Goal: Task Accomplishment & Management: Manage account settings

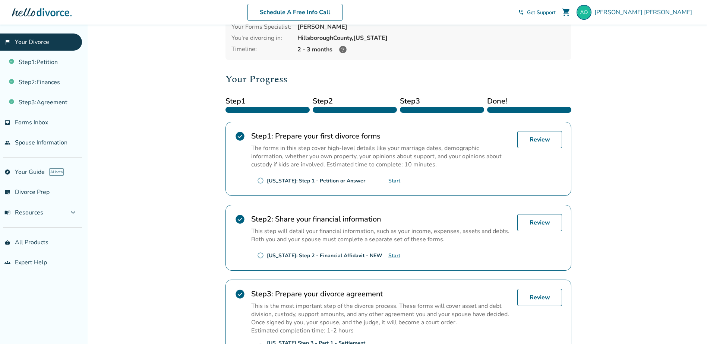
scroll to position [152, 0]
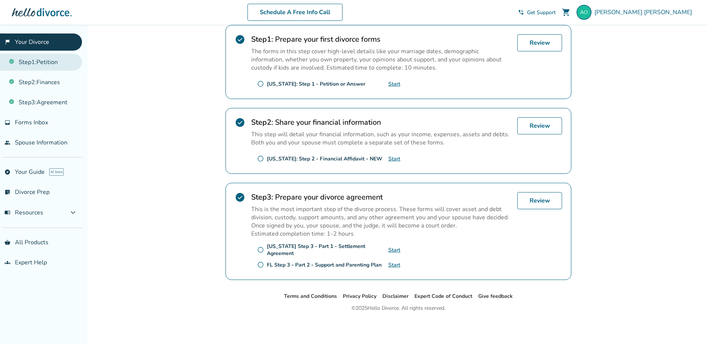
click at [42, 61] on link "Step 1 : Petition" at bounding box center [41, 62] width 82 height 17
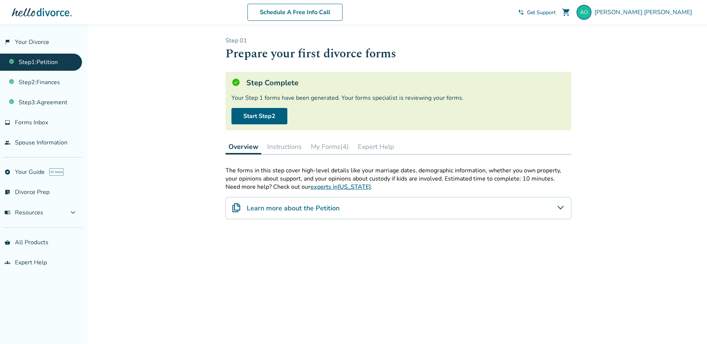
click at [343, 147] on button "My Forms (4)" at bounding box center [330, 146] width 44 height 15
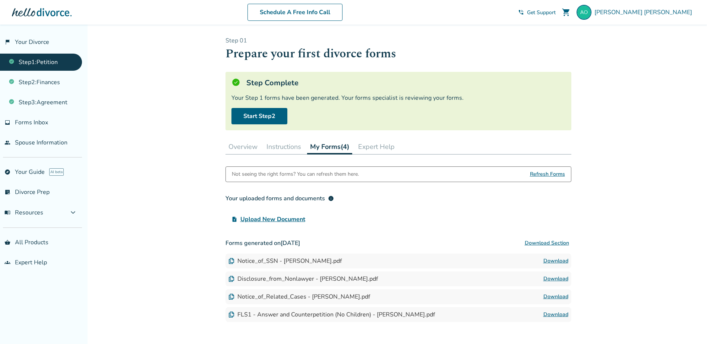
click at [256, 148] on button "Overview" at bounding box center [242, 146] width 35 height 15
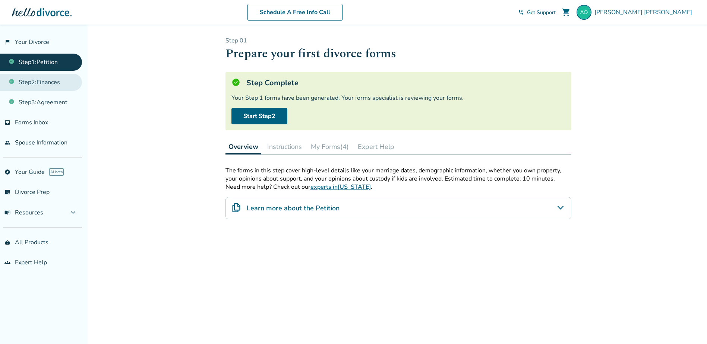
click at [51, 82] on link "Step 2 : Finances" at bounding box center [41, 82] width 82 height 17
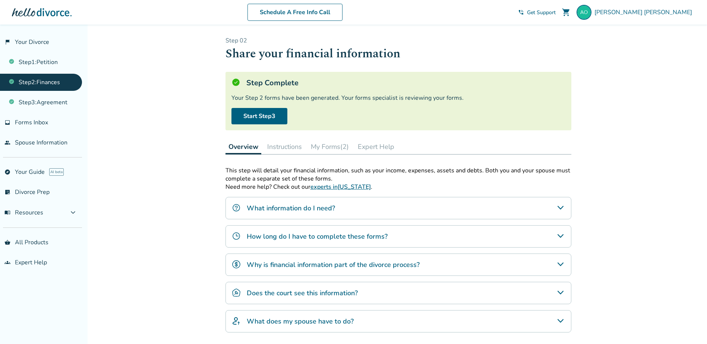
click at [327, 147] on button "My Forms (2)" at bounding box center [330, 146] width 44 height 15
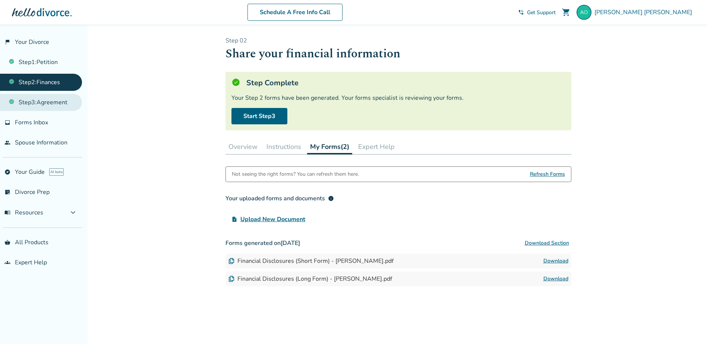
click at [38, 103] on link "Step 3 : Agreement" at bounding box center [41, 102] width 82 height 17
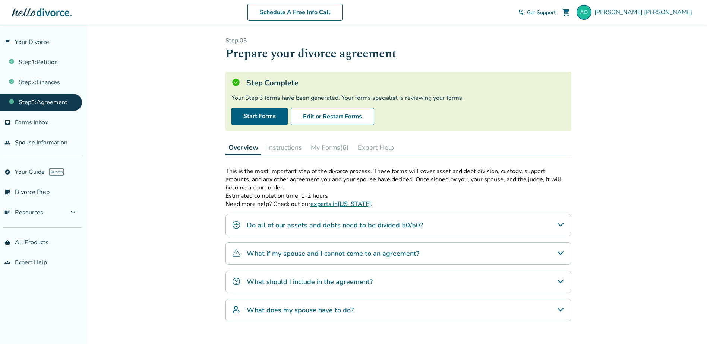
click at [333, 147] on button "My Forms (6)" at bounding box center [330, 147] width 44 height 15
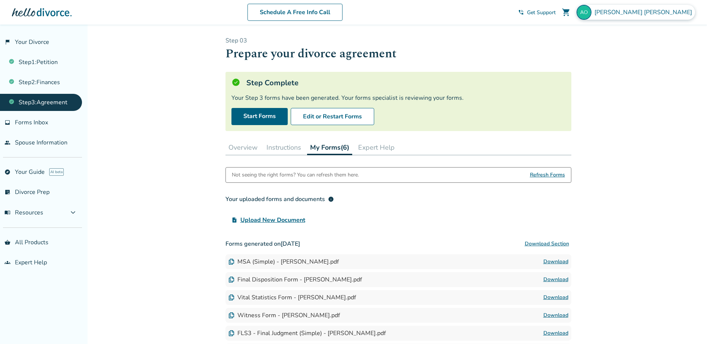
click at [674, 15] on span "[PERSON_NAME]" at bounding box center [644, 12] width 101 height 8
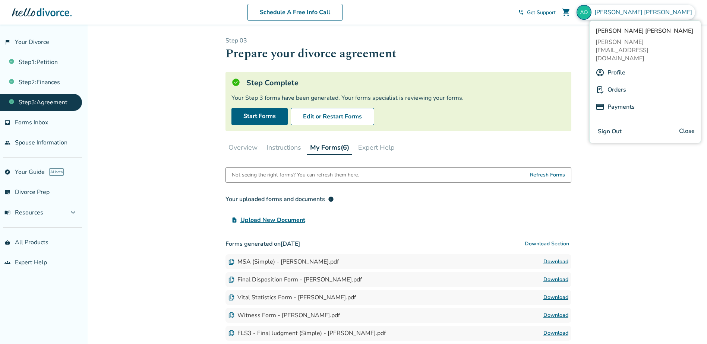
click at [621, 83] on link "Orders" at bounding box center [617, 90] width 19 height 14
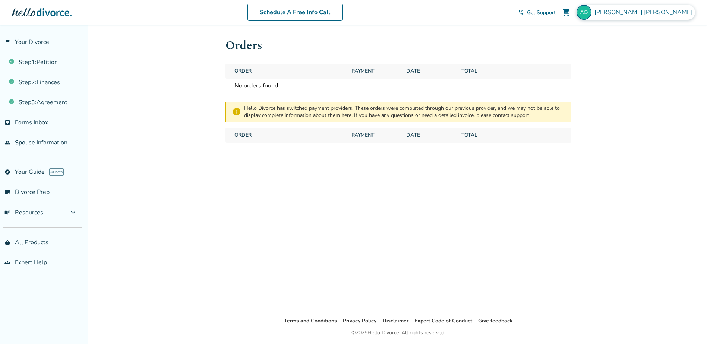
click at [656, 13] on span "[PERSON_NAME]" at bounding box center [644, 12] width 101 height 8
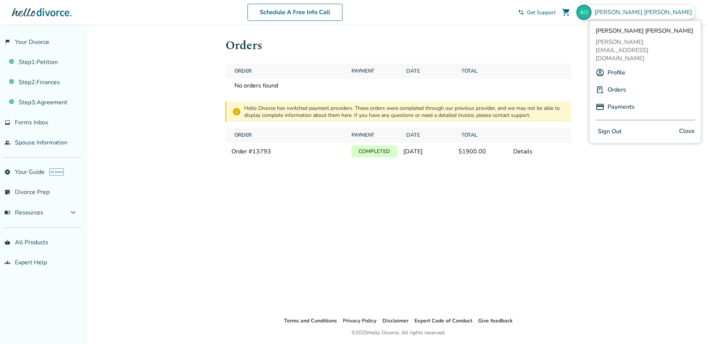
click at [612, 126] on button "Sign Out" at bounding box center [610, 131] width 28 height 11
